Goal: Use online tool/utility: Utilize a website feature to perform a specific function

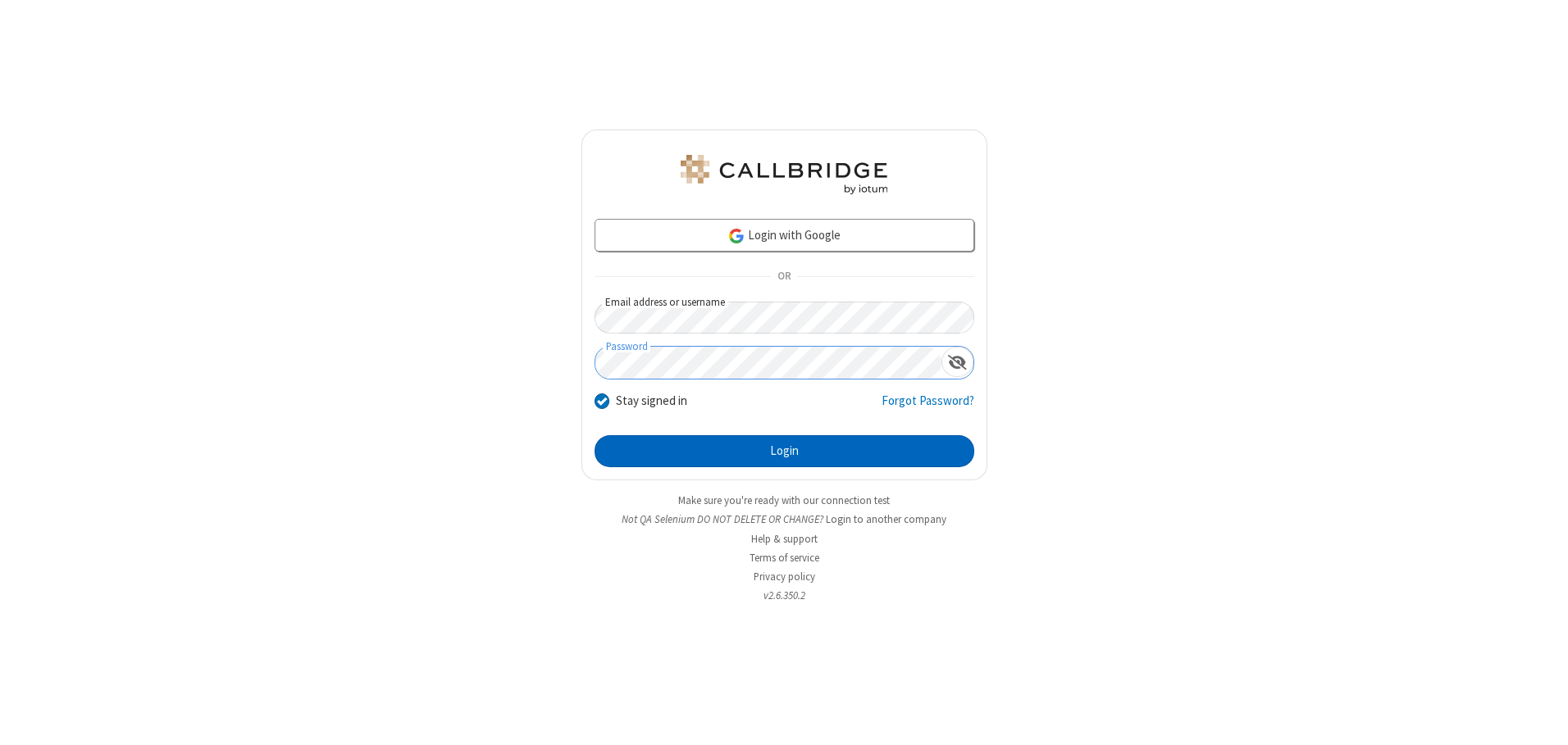
click at [784, 451] on button "Login" at bounding box center [784, 452] width 379 height 33
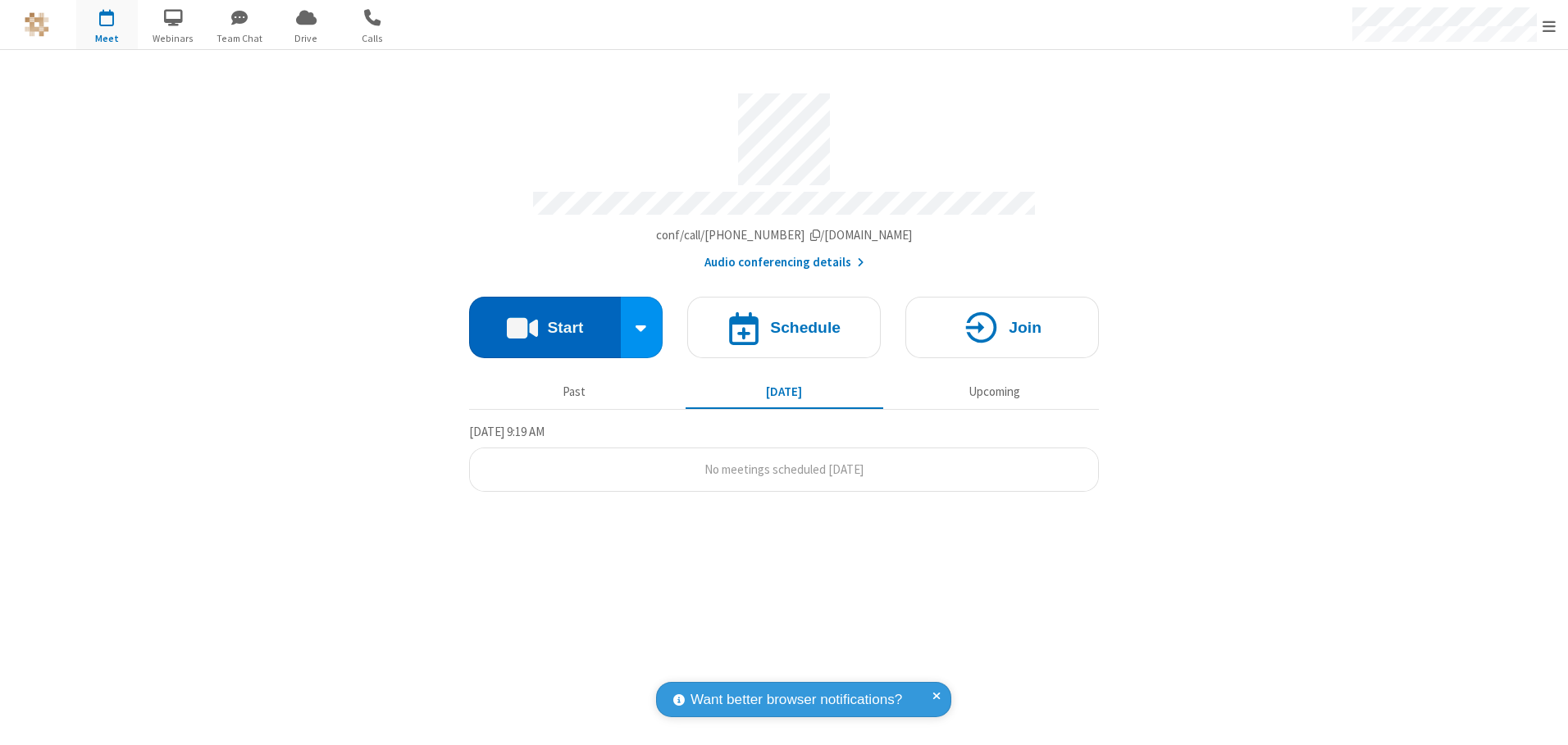
click at [545, 322] on button "Start" at bounding box center [545, 327] width 152 height 62
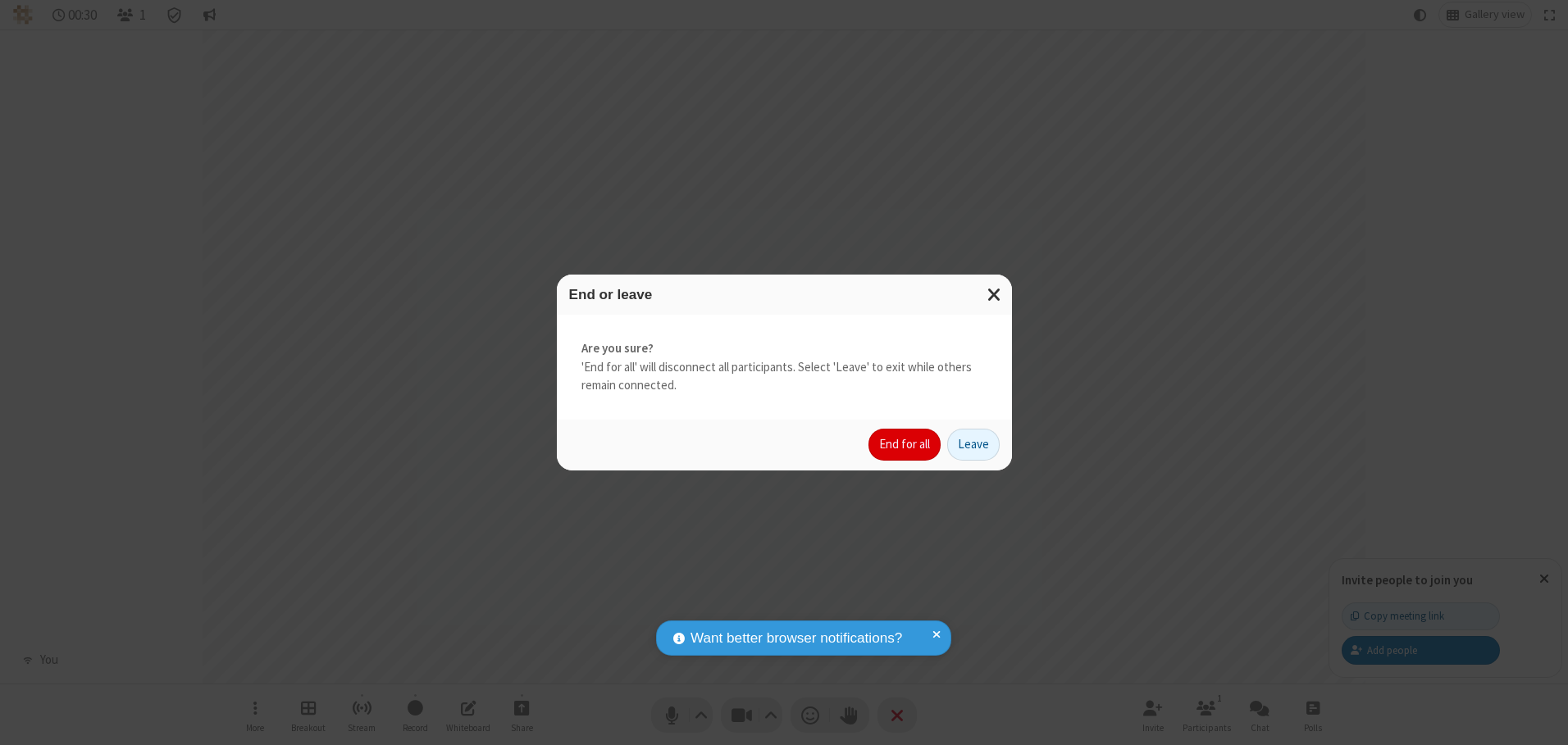
click at [905, 445] on button "End for all" at bounding box center [904, 446] width 73 height 33
